Goal: Task Accomplishment & Management: Manage account settings

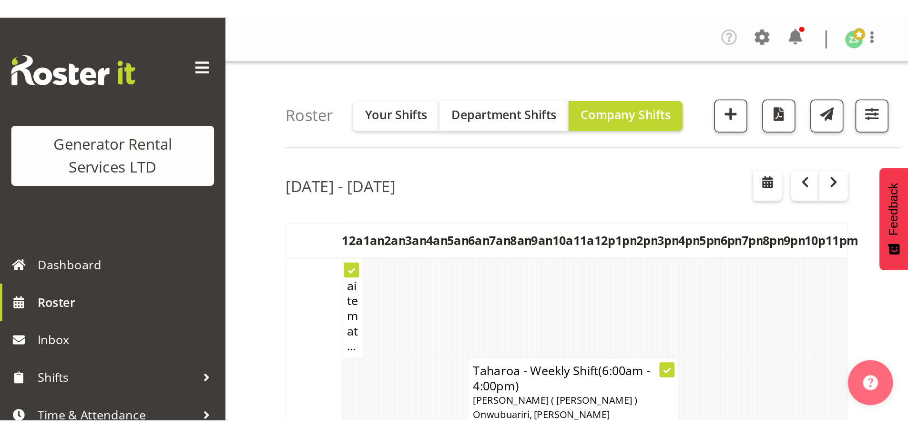
scroll to position [1478, 0]
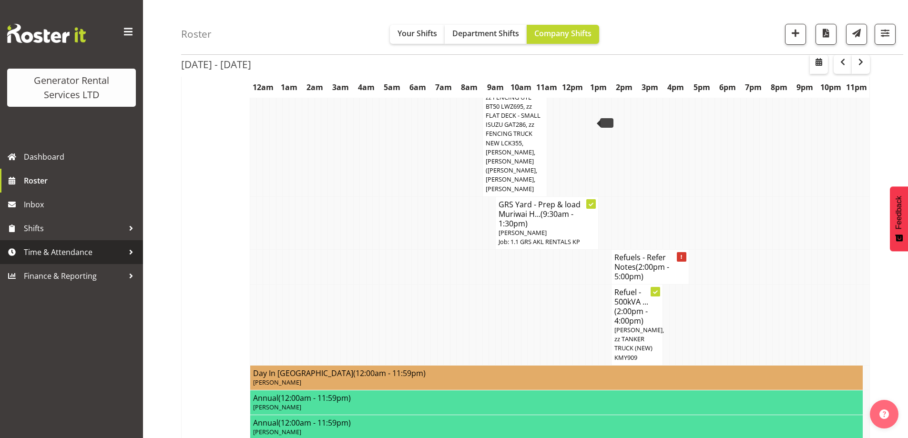
click at [94, 243] on link "Time & Attendance" at bounding box center [71, 252] width 143 height 24
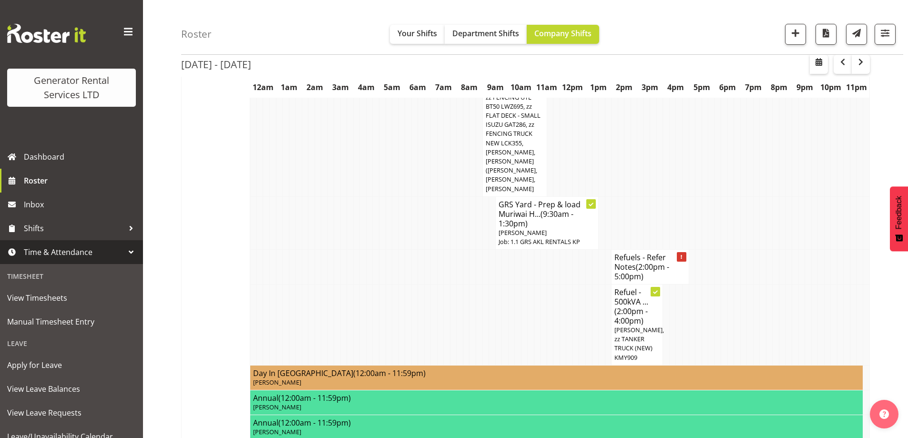
click at [241, 213] on td "Tue 9th Sep 2025 (Hide)" at bounding box center [216, 73] width 69 height 747
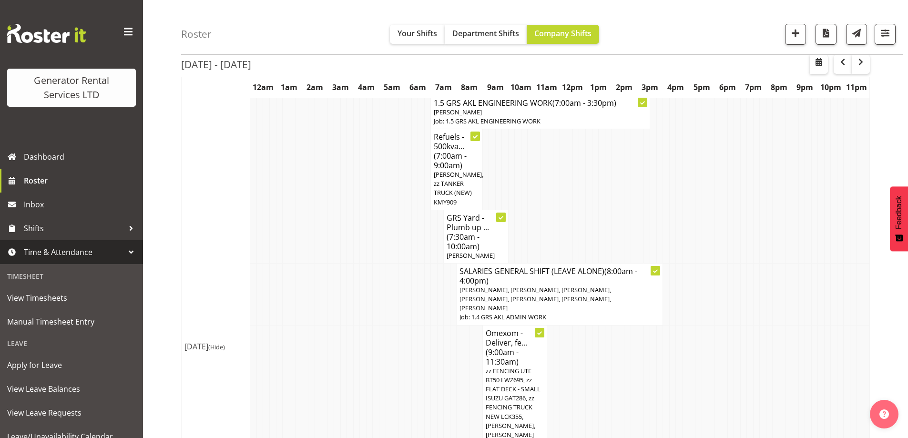
scroll to position [1192, 0]
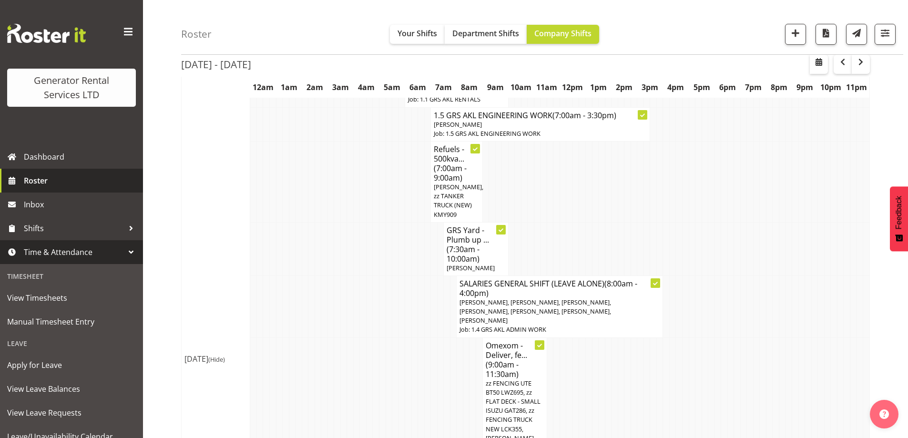
click at [66, 190] on link "Roster" at bounding box center [71, 181] width 143 height 24
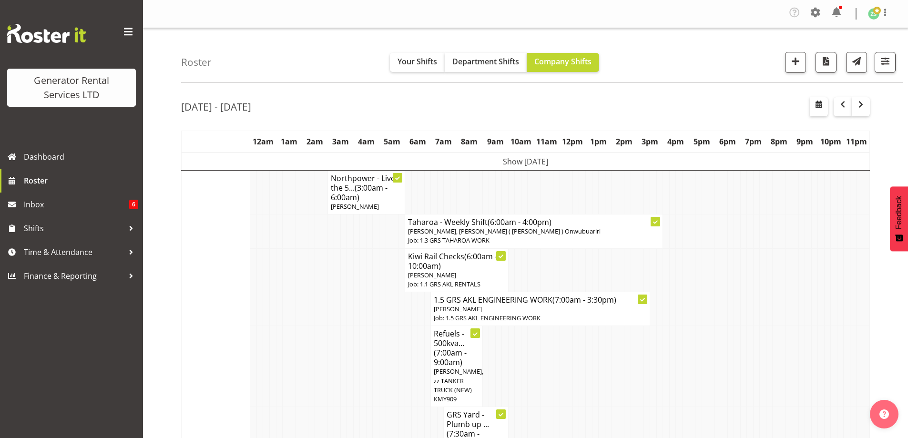
click at [262, 338] on td at bounding box center [259, 366] width 7 height 81
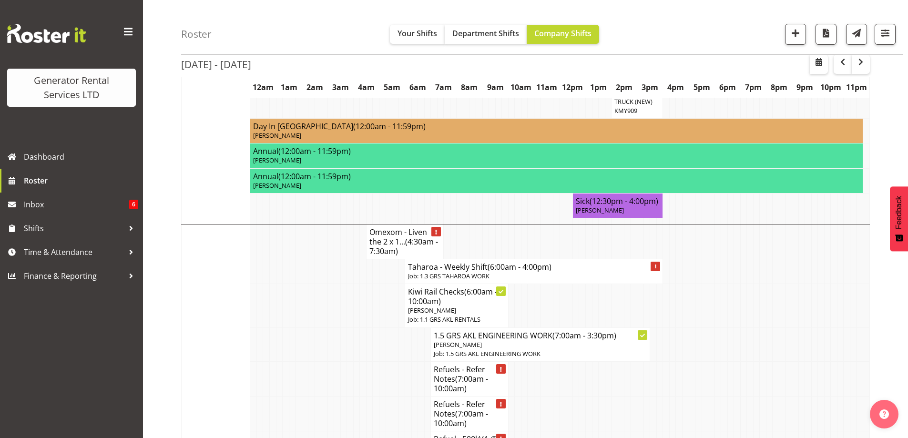
scroll to position [763, 0]
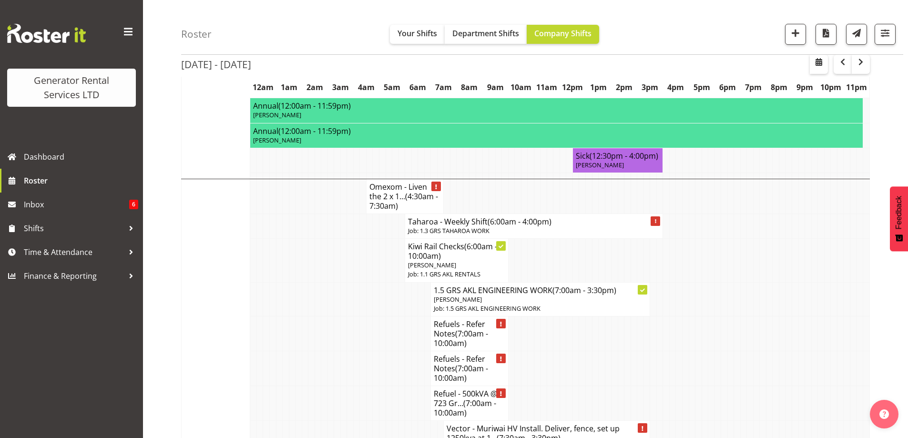
click at [367, 351] on td at bounding box center [369, 368] width 7 height 35
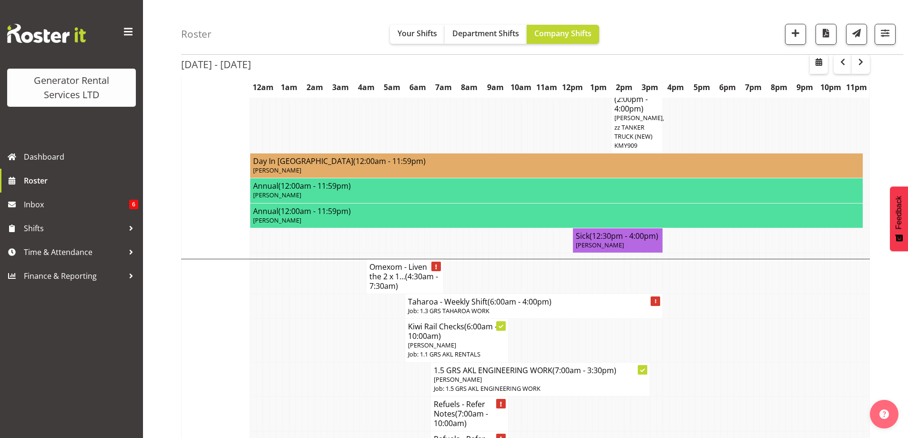
scroll to position [667, 0]
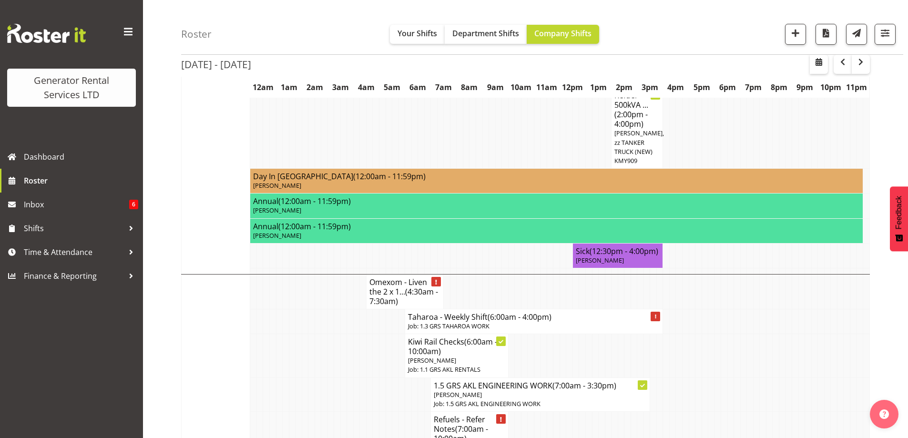
click at [784, 378] on td at bounding box center [782, 395] width 7 height 34
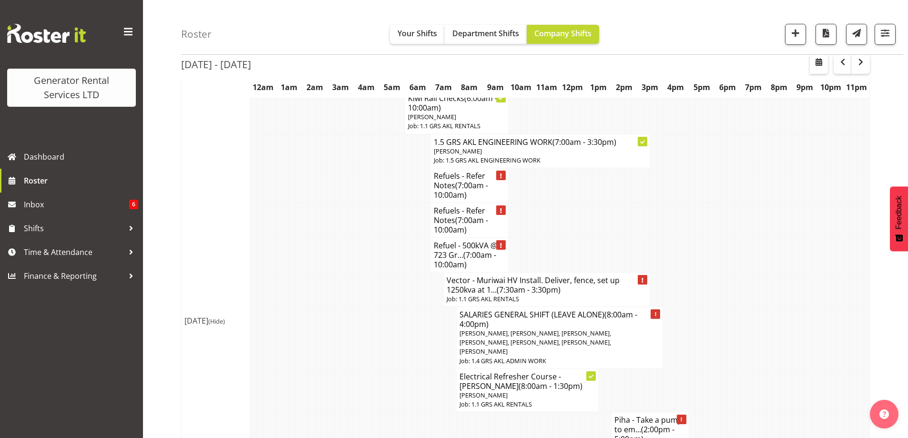
scroll to position [954, 0]
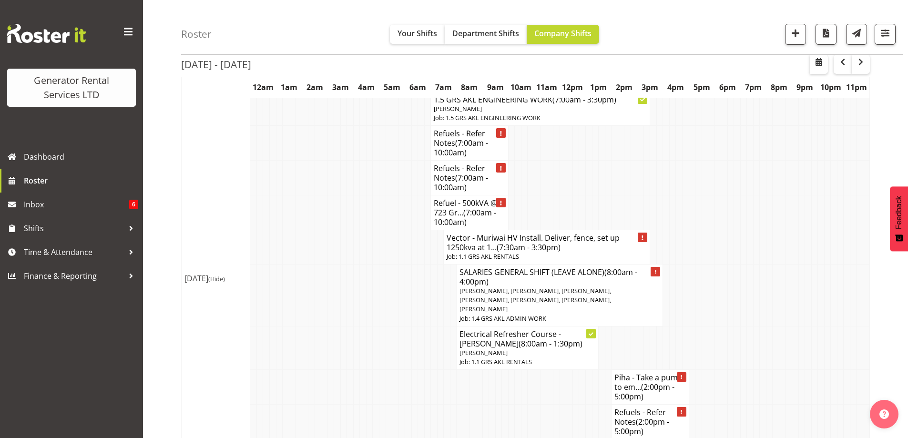
click at [755, 370] on td at bounding box center [756, 387] width 7 height 35
click at [357, 405] on td at bounding box center [356, 422] width 7 height 35
click at [400, 265] on td at bounding box center [402, 296] width 7 height 62
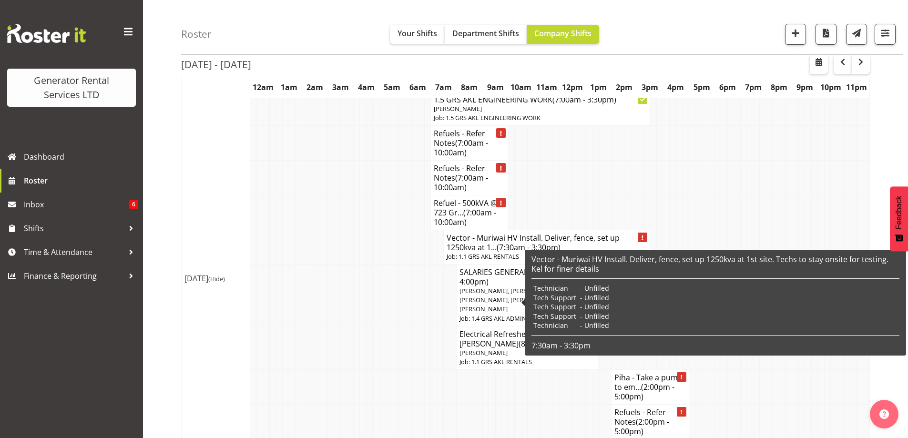
click at [387, 405] on td at bounding box center [389, 422] width 7 height 35
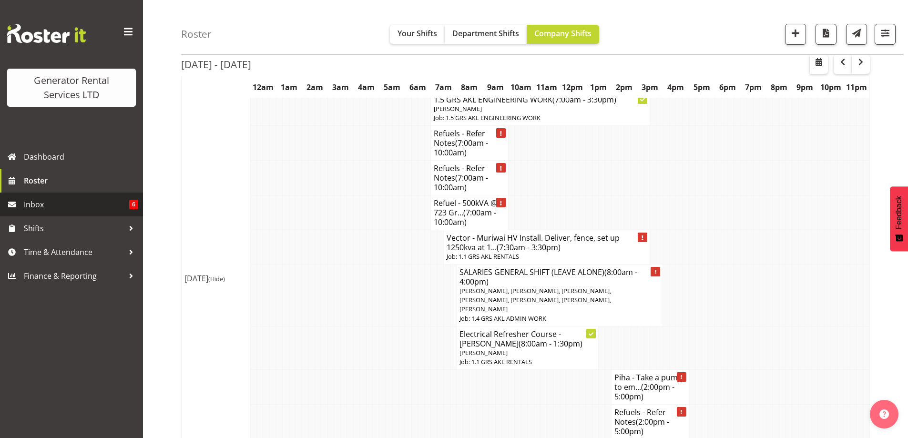
click at [72, 210] on span "Inbox" at bounding box center [76, 204] width 105 height 14
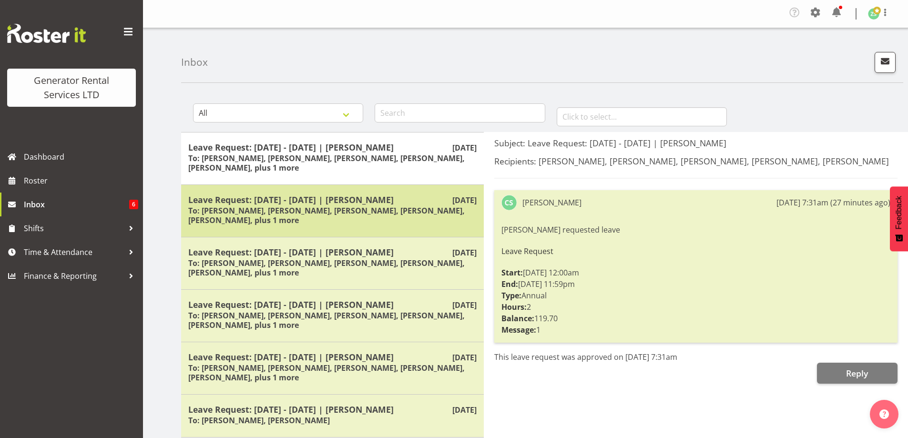
click at [384, 212] on h6 "To: [PERSON_NAME], [PERSON_NAME], [PERSON_NAME], [PERSON_NAME], [PERSON_NAME], …" at bounding box center [332, 215] width 288 height 19
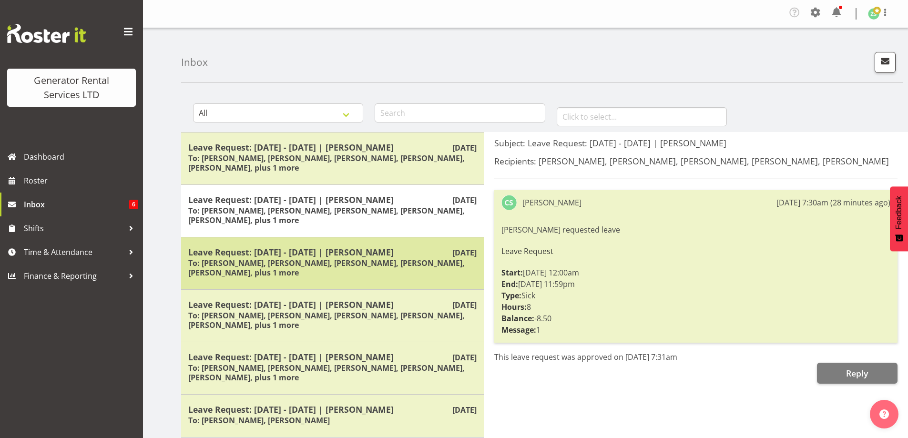
click at [364, 267] on h6 "To: [PERSON_NAME], [PERSON_NAME], [PERSON_NAME], [PERSON_NAME], [PERSON_NAME], …" at bounding box center [332, 267] width 288 height 19
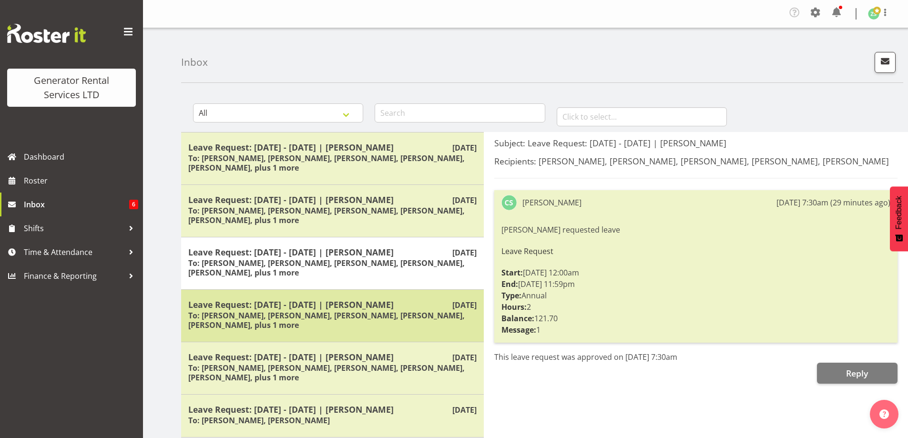
click at [358, 319] on h6 "To: [PERSON_NAME], [PERSON_NAME], [PERSON_NAME], [PERSON_NAME], [PERSON_NAME], …" at bounding box center [332, 320] width 288 height 19
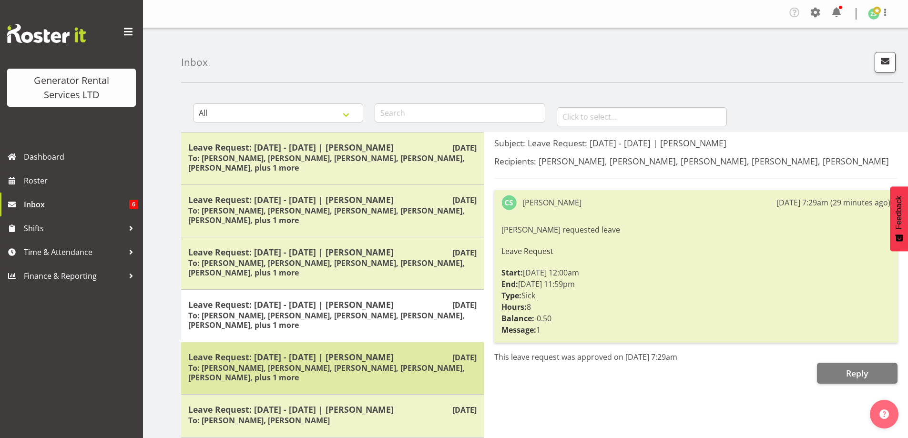
click at [366, 384] on div "Leave Request: [DATE] - [DATE] | [PERSON_NAME] To: [PERSON_NAME], [PERSON_NAME]…" at bounding box center [332, 368] width 288 height 33
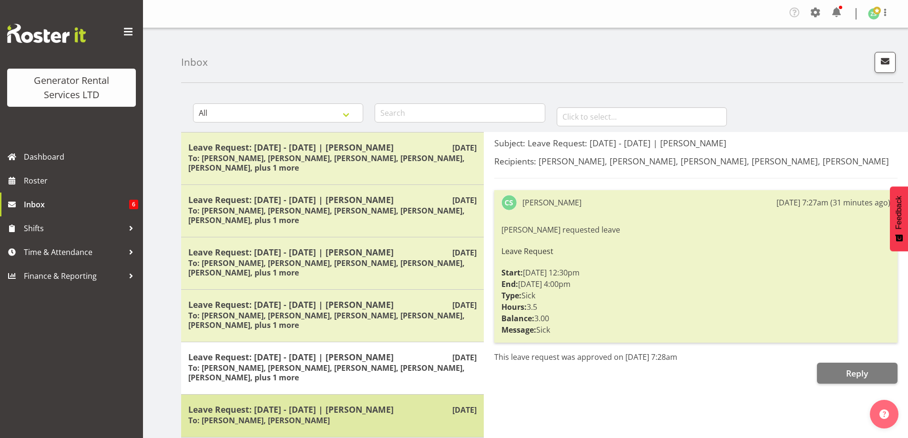
click at [363, 414] on h5 "Leave Request: [DATE] - [DATE] | [PERSON_NAME]" at bounding box center [332, 409] width 288 height 10
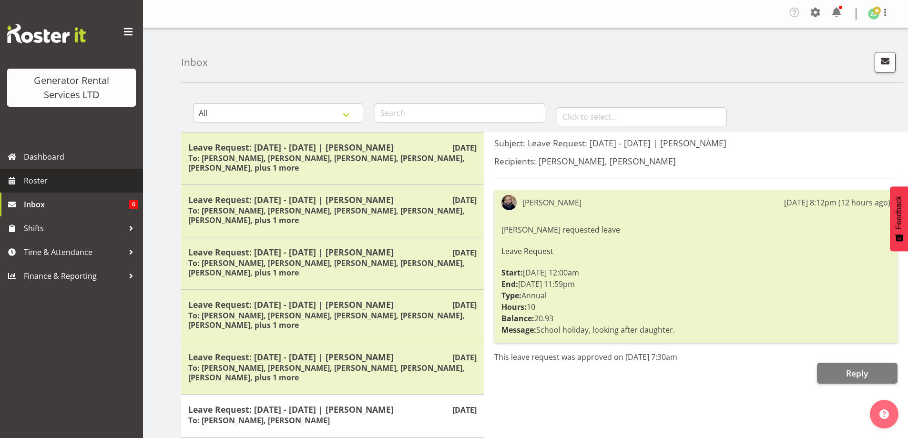
click at [62, 173] on link "Roster" at bounding box center [71, 181] width 143 height 24
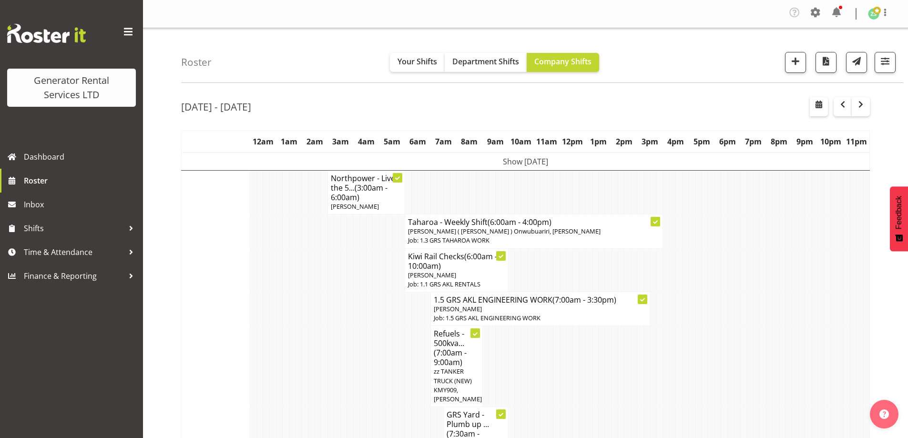
click at [353, 335] on td at bounding box center [356, 366] width 7 height 81
click at [318, 313] on td at bounding box center [318, 309] width 7 height 34
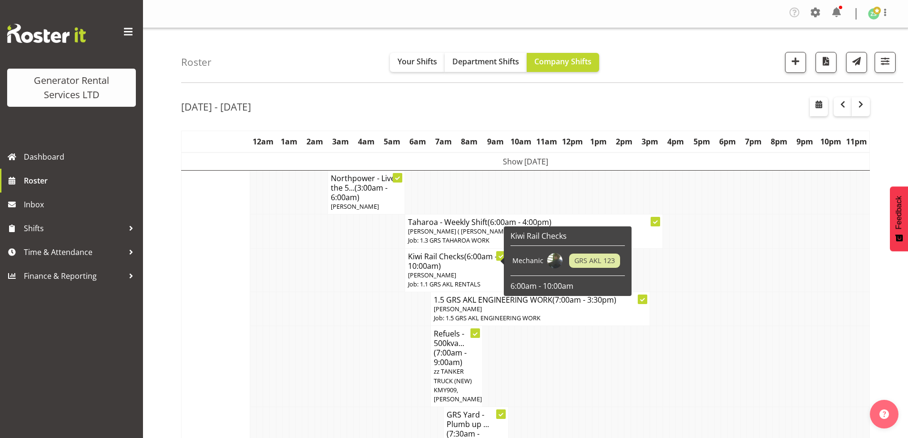
click at [339, 327] on td at bounding box center [337, 366] width 7 height 81
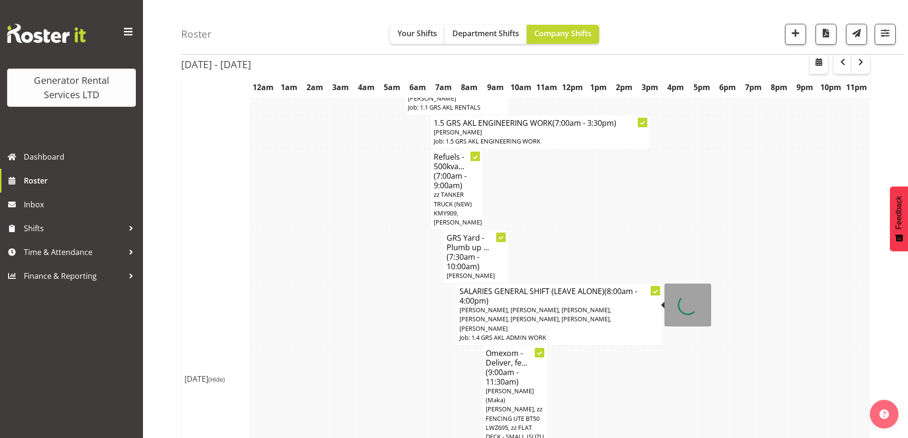
scroll to position [191, 0]
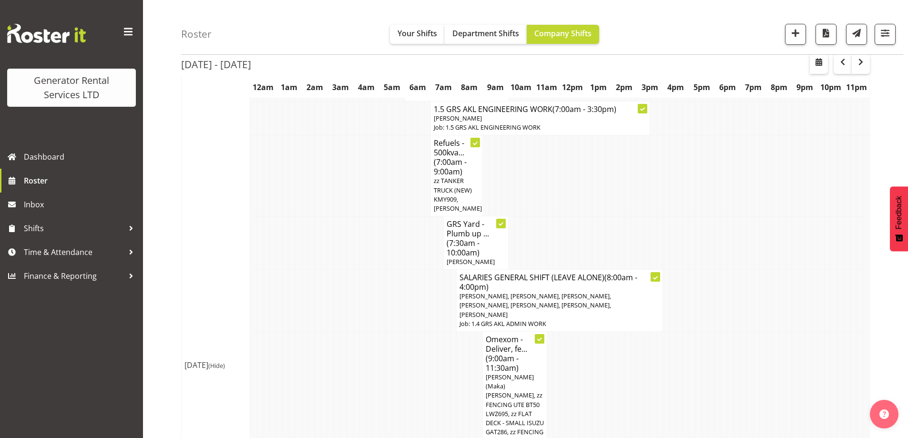
click at [414, 353] on td at bounding box center [414, 404] width 7 height 145
click at [351, 330] on td at bounding box center [350, 301] width 7 height 62
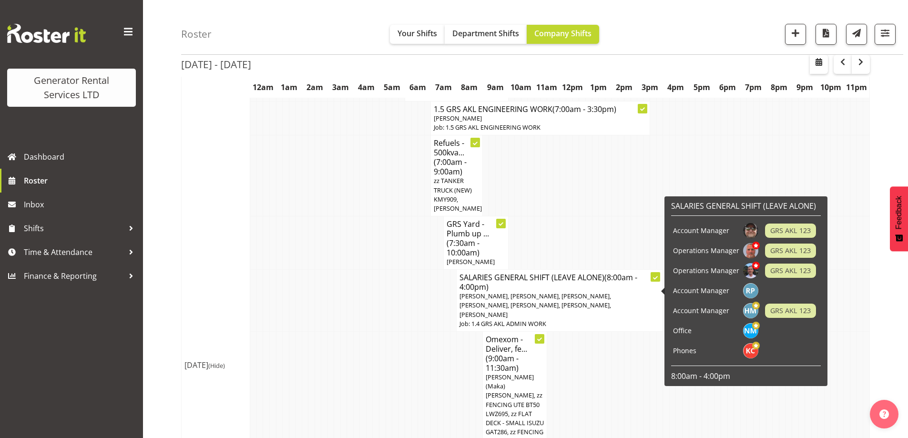
click at [414, 405] on td at bounding box center [414, 404] width 7 height 145
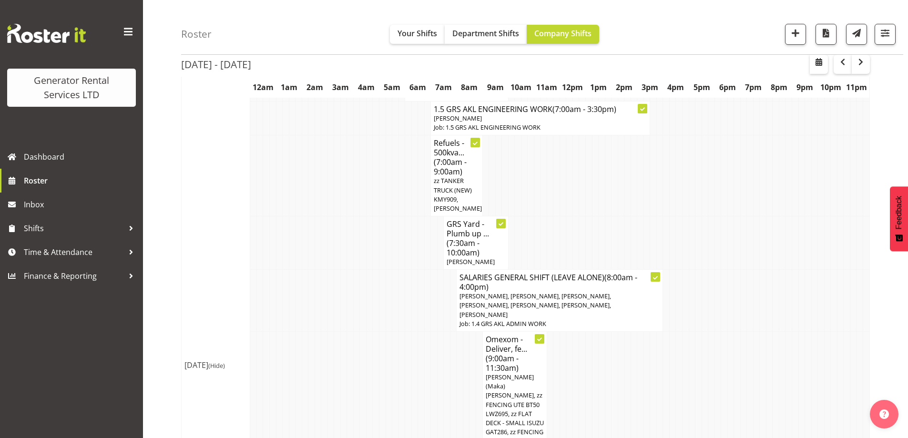
click at [424, 359] on td at bounding box center [421, 404] width 7 height 145
click at [284, 348] on td at bounding box center [286, 404] width 7 height 145
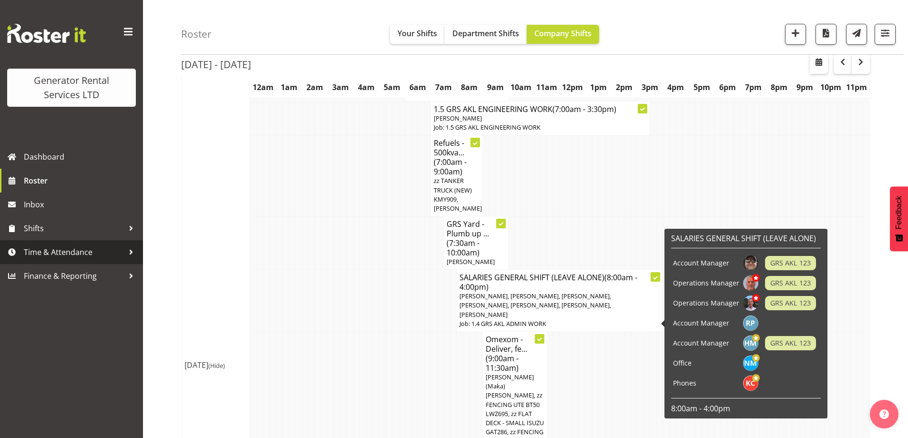
click at [38, 247] on span "Time & Attendance" at bounding box center [74, 252] width 100 height 14
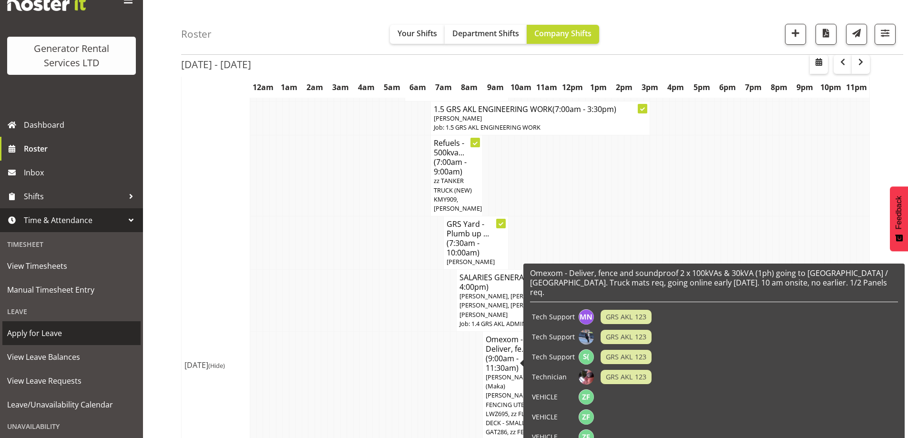
scroll to position [48, 0]
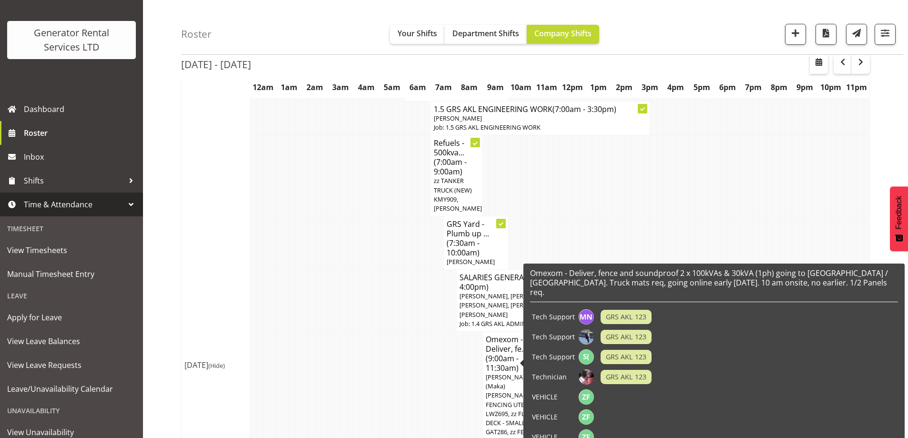
click at [397, 358] on td at bounding box center [395, 404] width 7 height 145
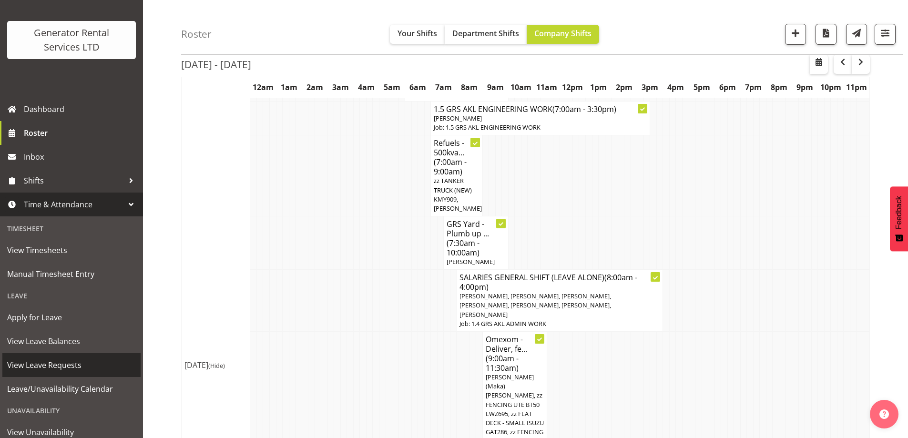
click at [42, 362] on span "View Leave Requests" at bounding box center [71, 365] width 129 height 14
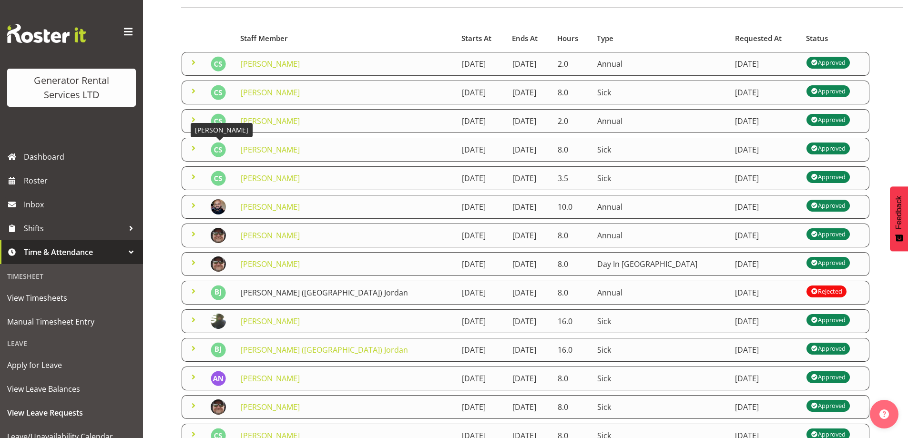
scroll to position [175, 0]
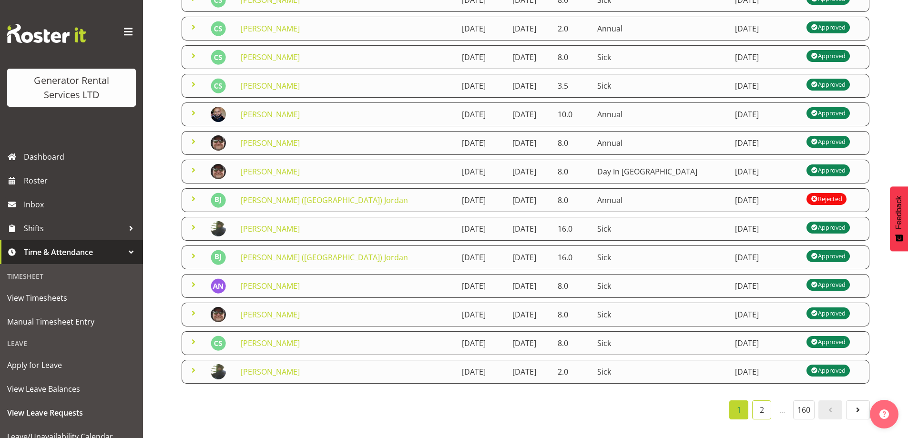
click at [763, 406] on link "2" at bounding box center [761, 409] width 19 height 19
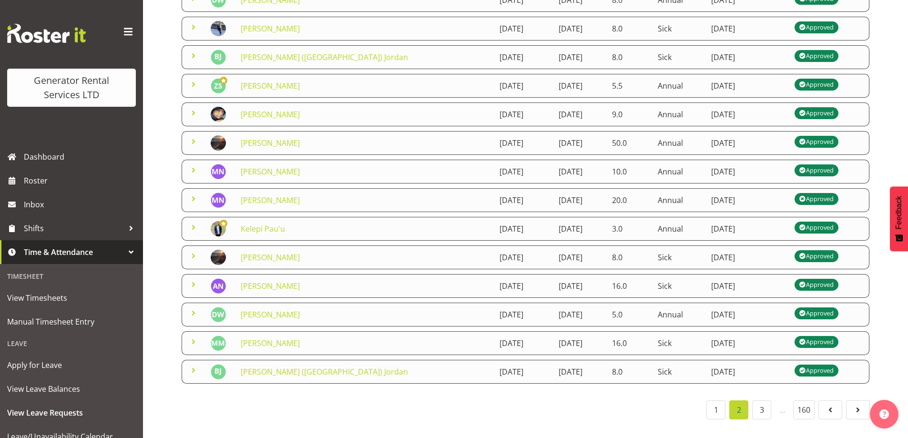
click at [193, 80] on span at bounding box center [193, 84] width 11 height 11
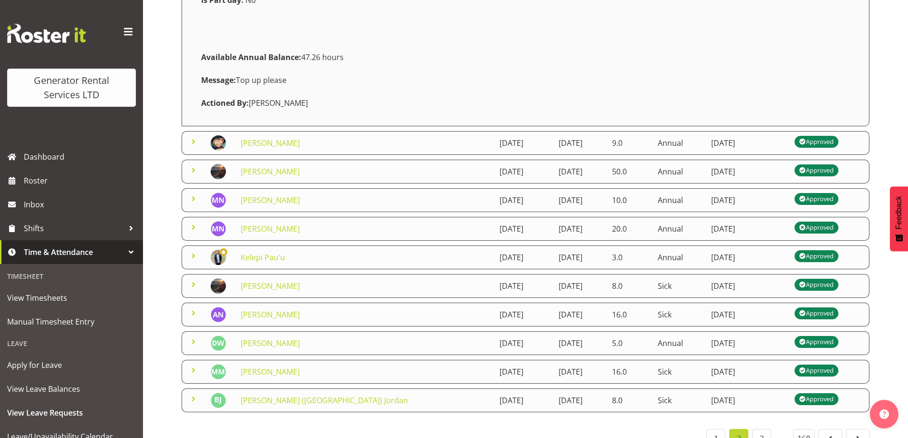
scroll to position [318, 0]
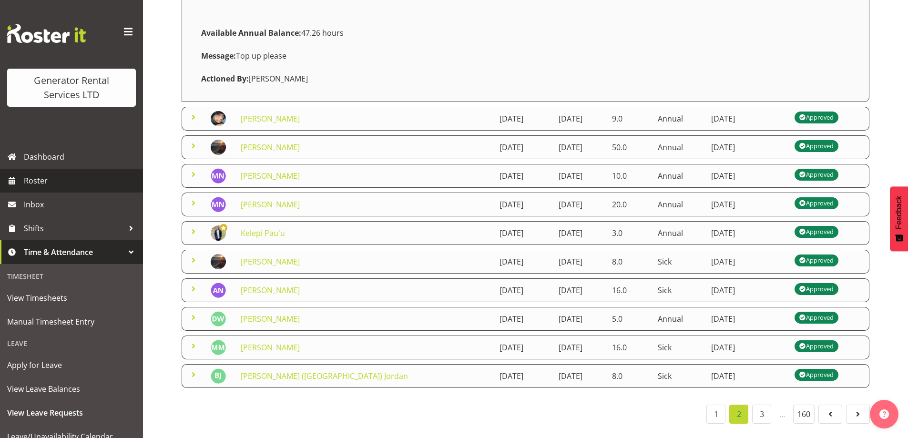
click at [19, 188] on link "Roster" at bounding box center [71, 181] width 143 height 24
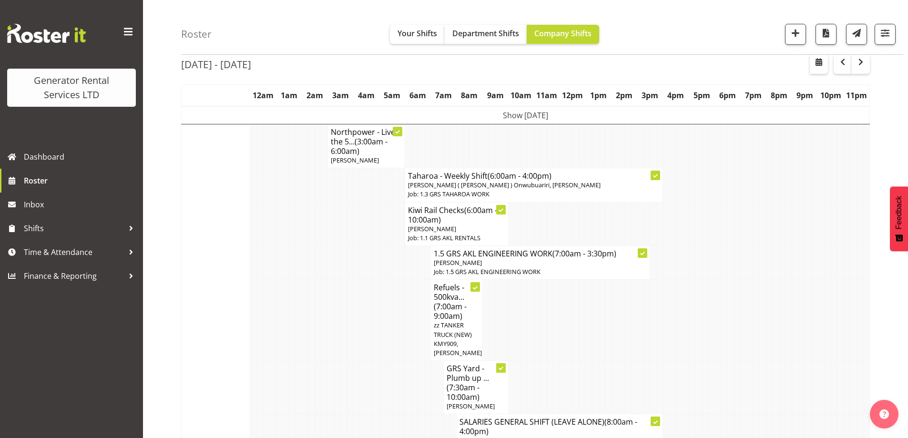
scroll to position [143, 0]
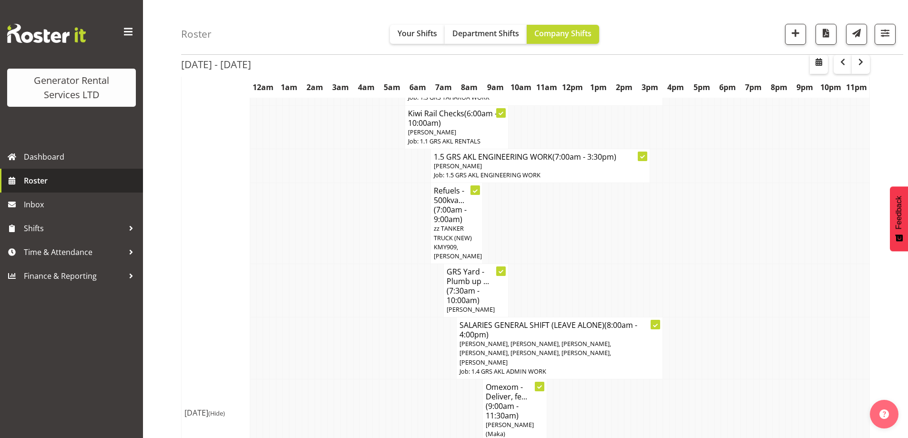
click at [33, 182] on span "Roster" at bounding box center [81, 181] width 114 height 14
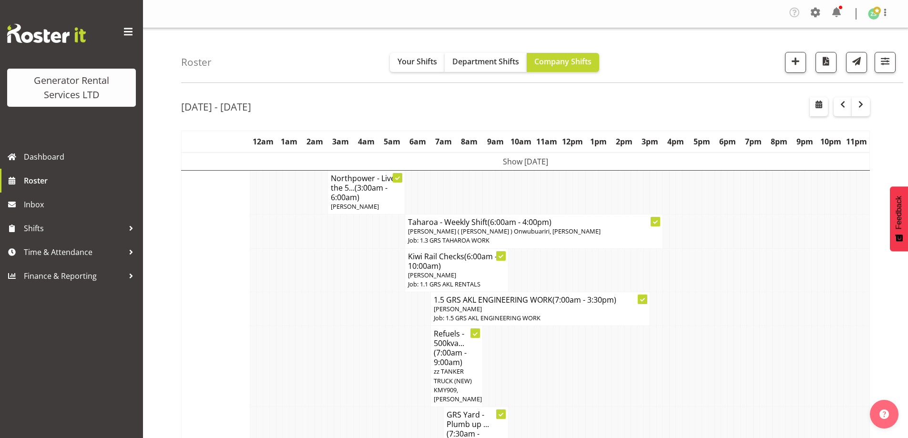
click at [357, 308] on tr "1.5 GRS AKL ENGINEERING WORK (7:00am - 3:30pm) Ben Bennington Job: 1.5 GRS AKL …" at bounding box center [526, 309] width 688 height 34
click at [355, 305] on td at bounding box center [356, 309] width 7 height 34
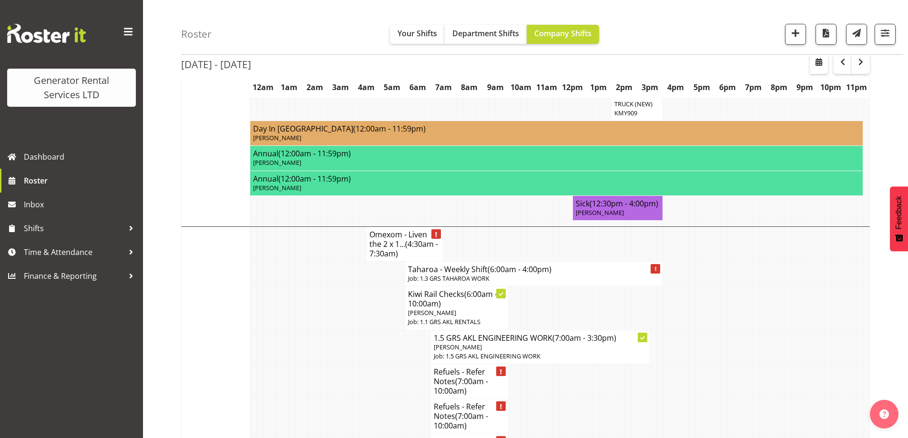
scroll to position [667, 0]
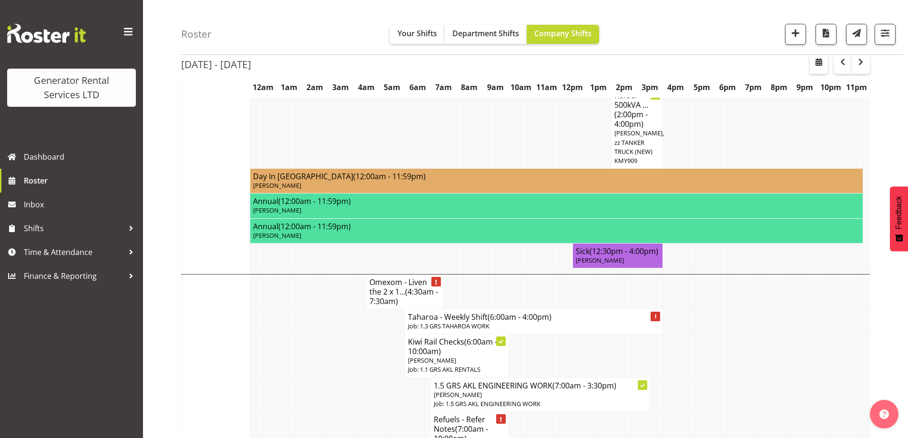
click at [287, 336] on td at bounding box center [286, 355] width 7 height 43
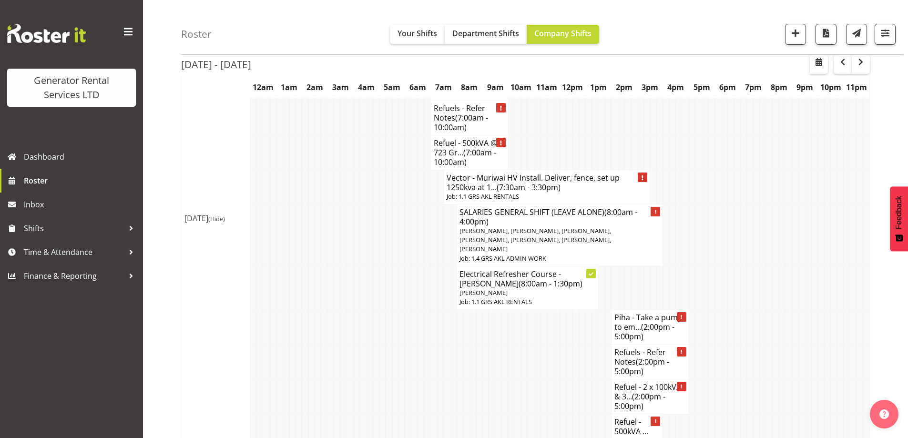
scroll to position [906, 0]
